Goal: Find contact information: Obtain details needed to contact an individual or organization

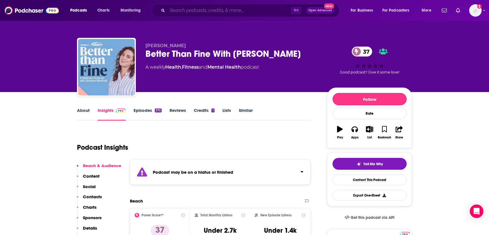
click at [191, 12] on input "Search podcasts, credits, & more..." at bounding box center [229, 10] width 124 height 9
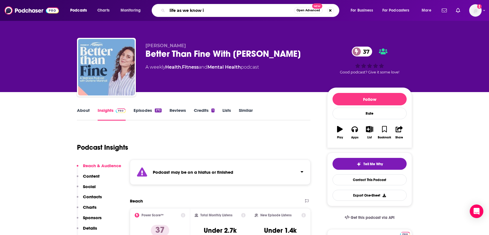
type input "life as we know it"
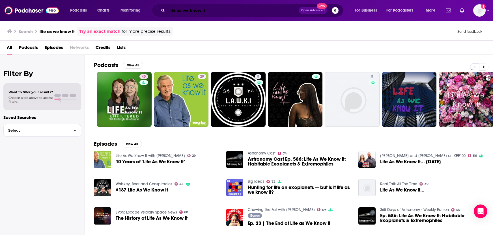
click at [219, 10] on input "life as we know it" at bounding box center [233, 10] width 132 height 9
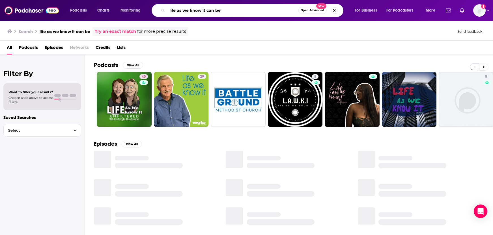
drag, startPoint x: 224, startPoint y: 11, endPoint x: 167, endPoint y: 9, distance: 57.5
click at [167, 9] on div "life as we know it can be Open Advanced New" at bounding box center [248, 10] width 192 height 13
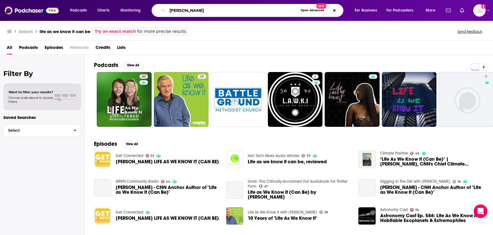
type input "[PERSON_NAME]"
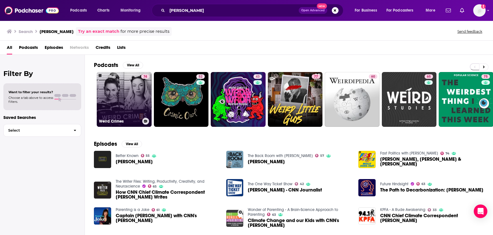
click at [116, 96] on link "74 Weird Crimes" at bounding box center [124, 99] width 55 height 55
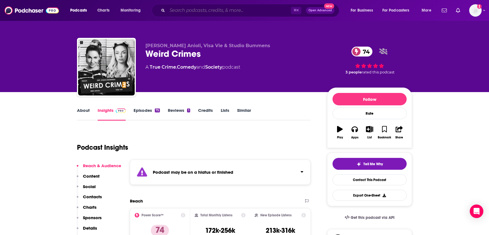
click at [190, 10] on input "Search podcasts, credits, & more..." at bounding box center [229, 10] width 124 height 9
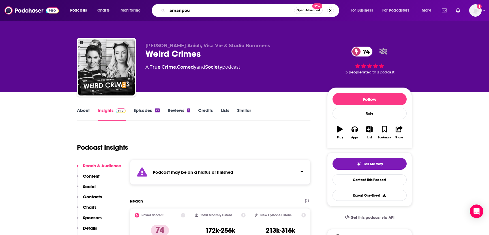
type input "amanpour"
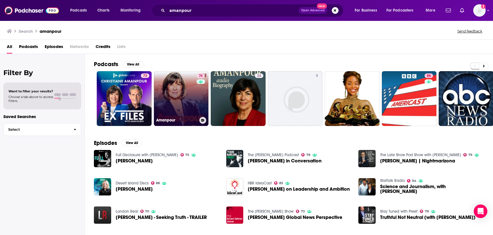
click at [174, 114] on link "74 Amanpour" at bounding box center [181, 98] width 55 height 55
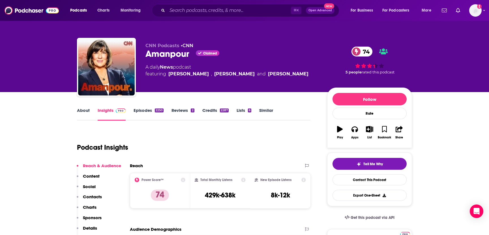
click at [93, 197] on p "Contacts" at bounding box center [92, 196] width 19 height 5
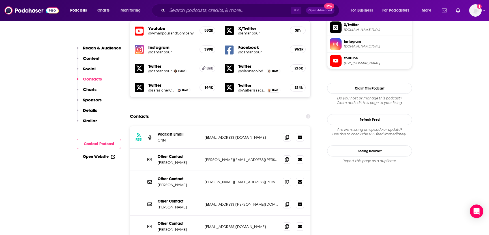
scroll to position [512, 0]
